Goal: Navigation & Orientation: Find specific page/section

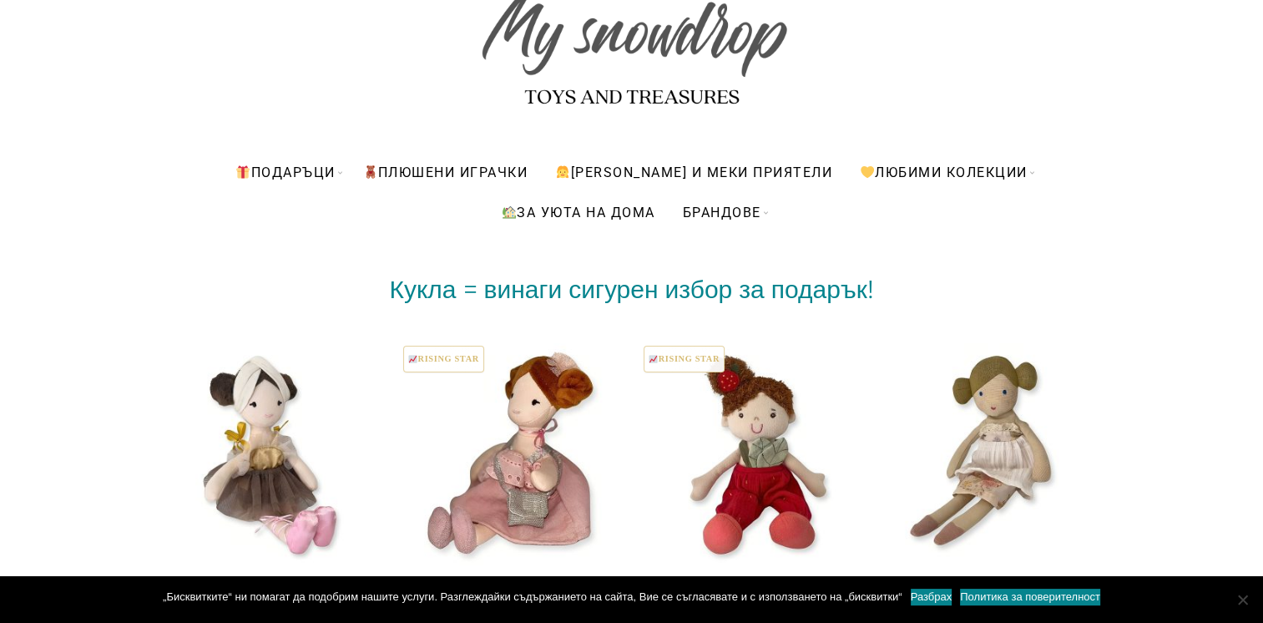
scroll to position [250, 0]
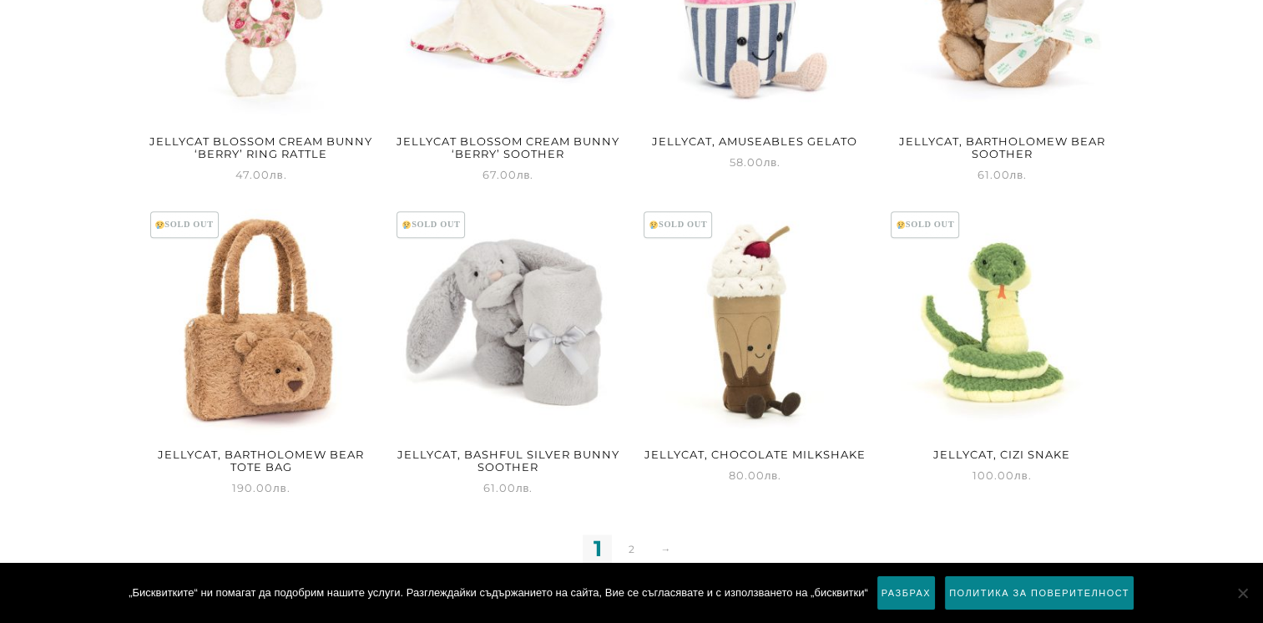
scroll to position [1652, 0]
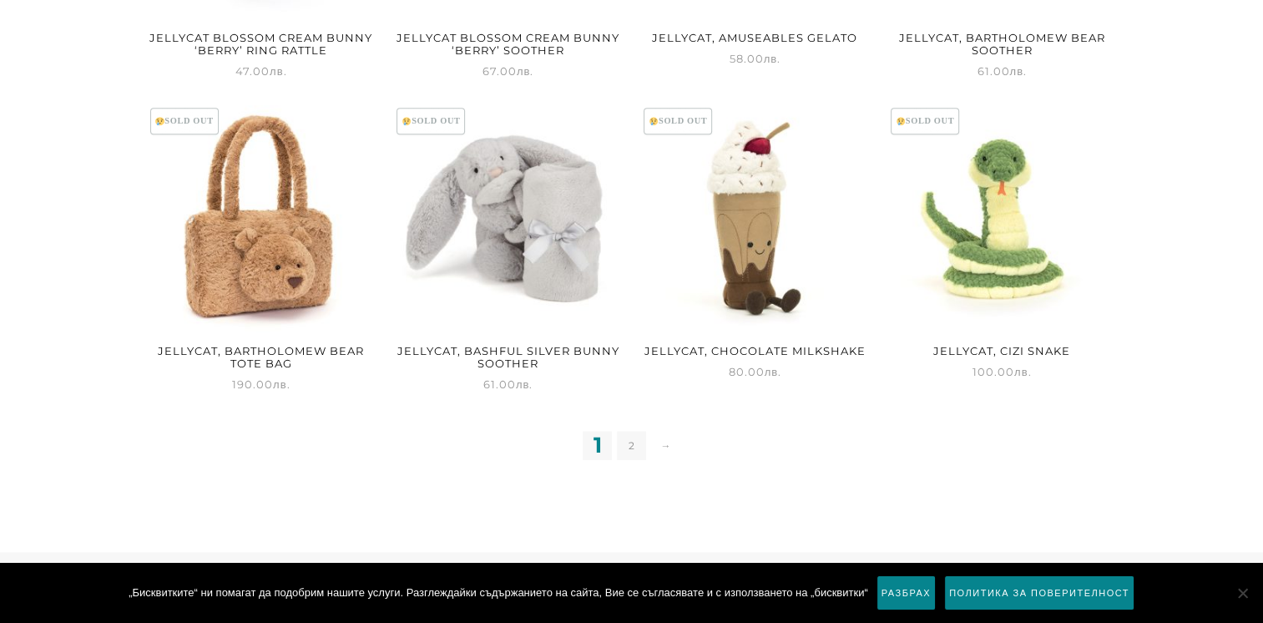
click at [634, 442] on link "2" at bounding box center [631, 445] width 29 height 29
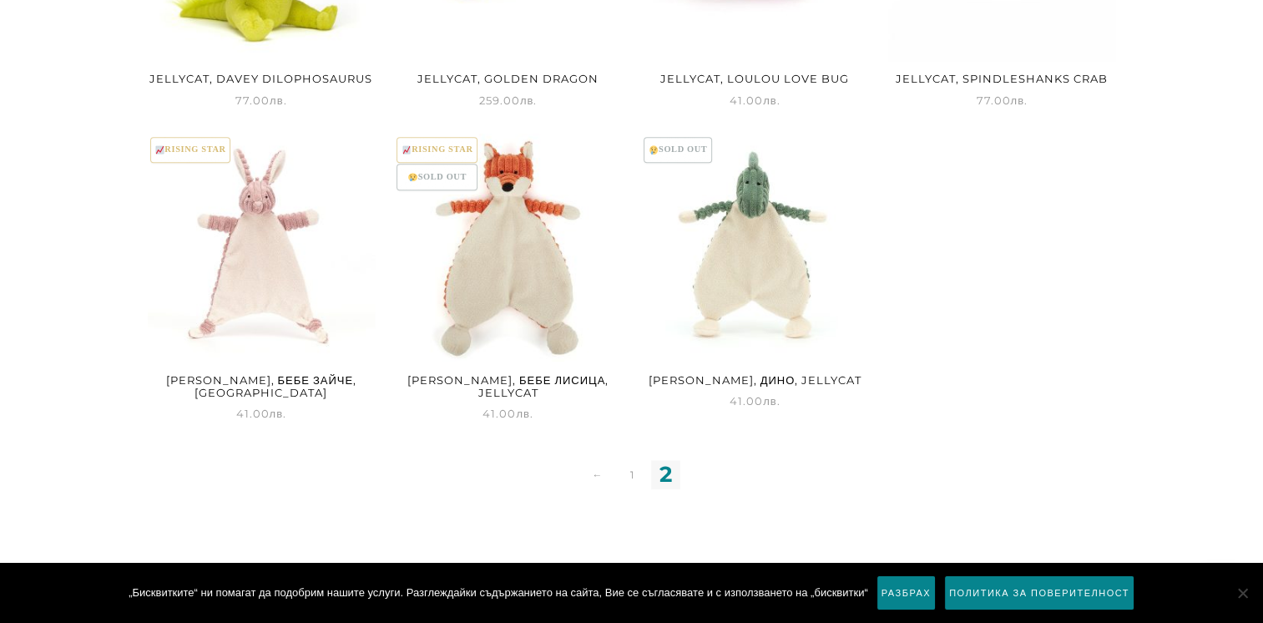
scroll to position [57, 0]
